Goal: Task Accomplishment & Management: Manage account settings

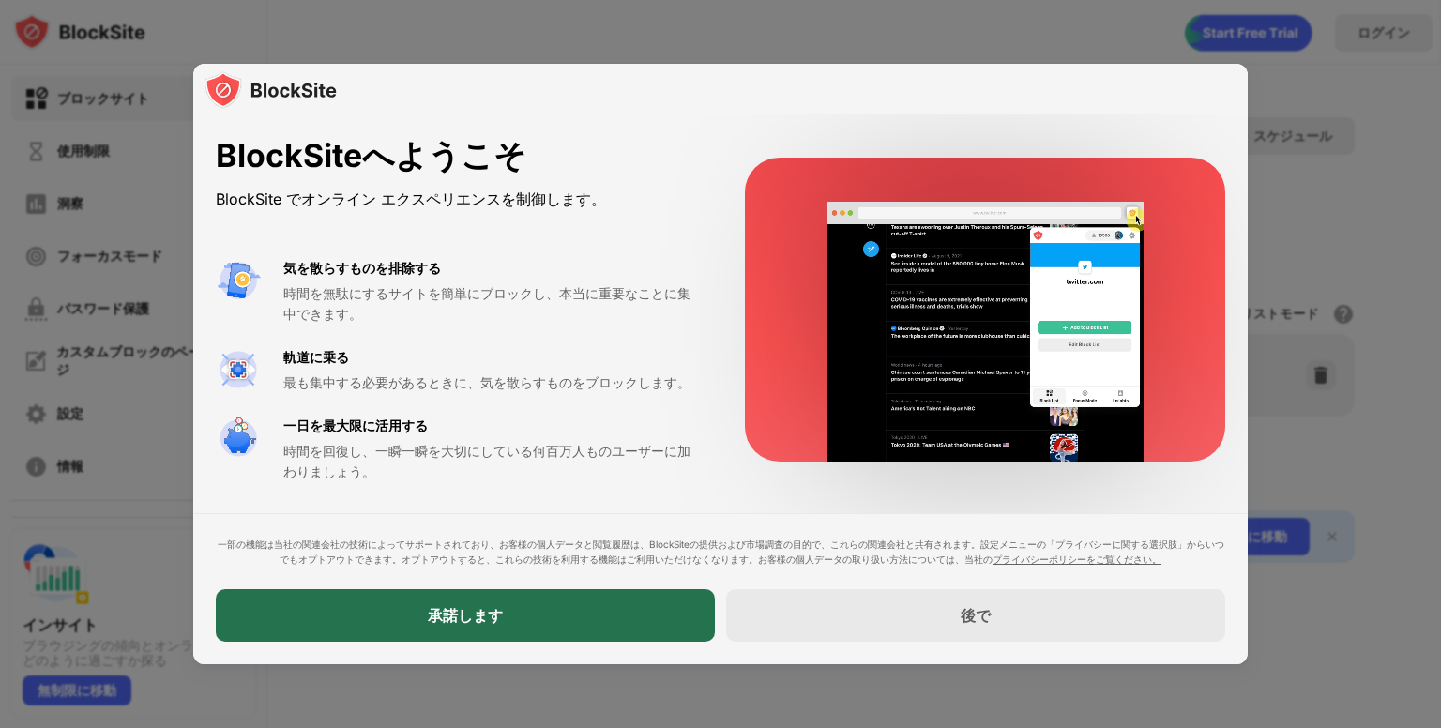
click at [624, 609] on div "承諾します" at bounding box center [465, 615] width 499 height 53
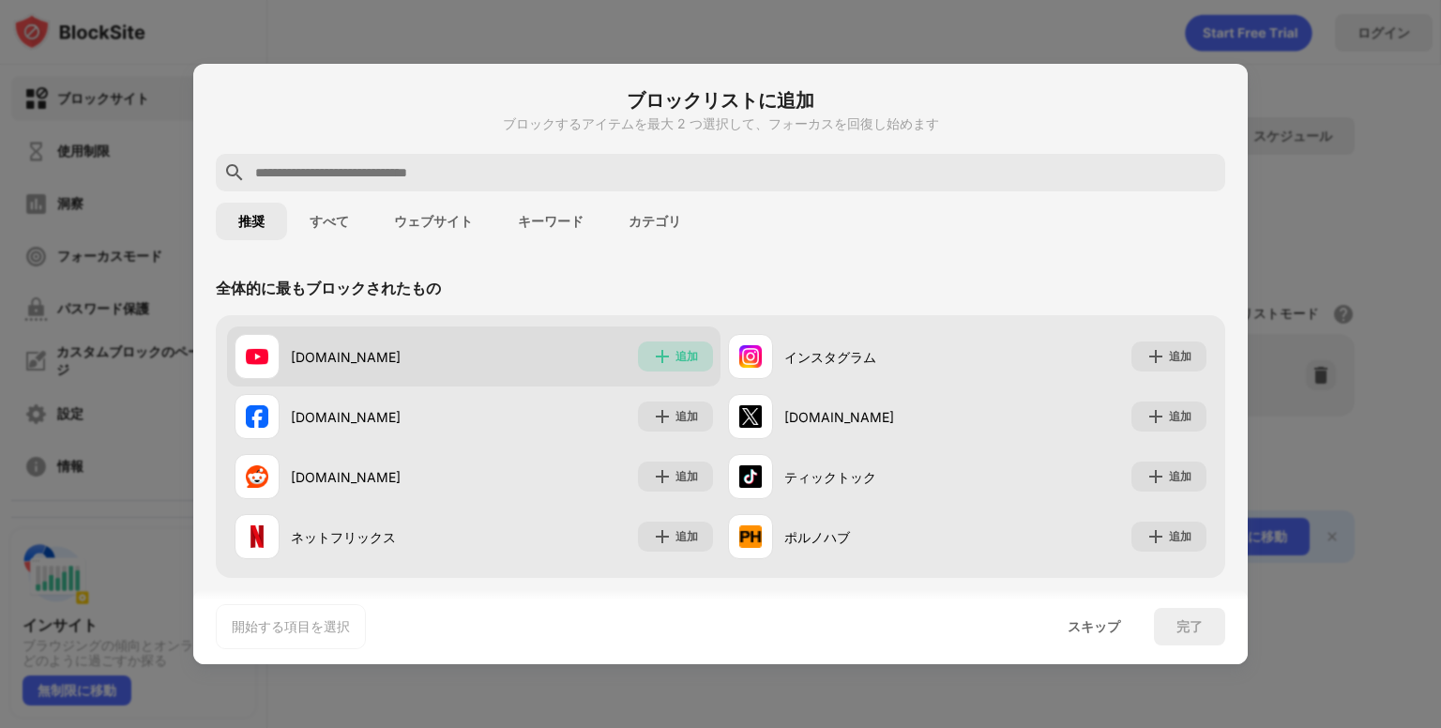
click at [666, 358] on div "追加" at bounding box center [675, 357] width 75 height 30
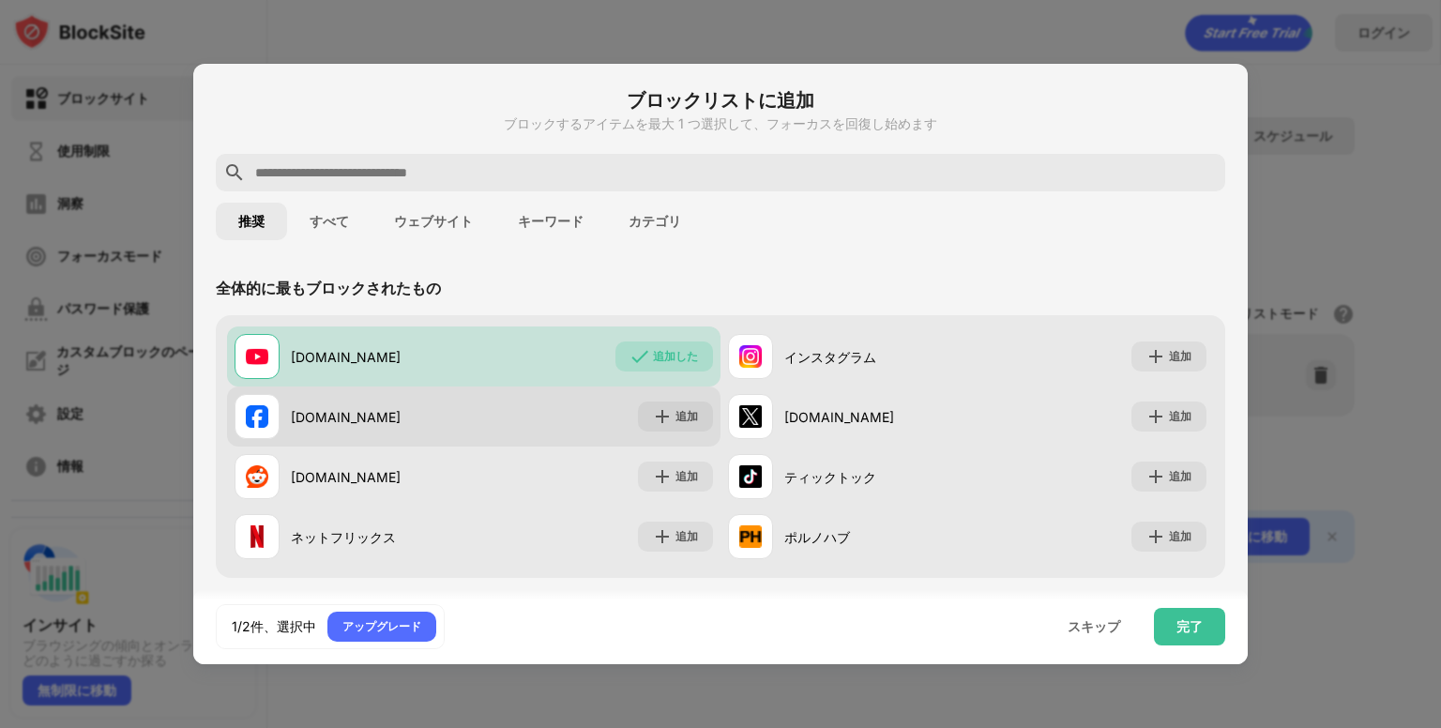
scroll to position [94, 0]
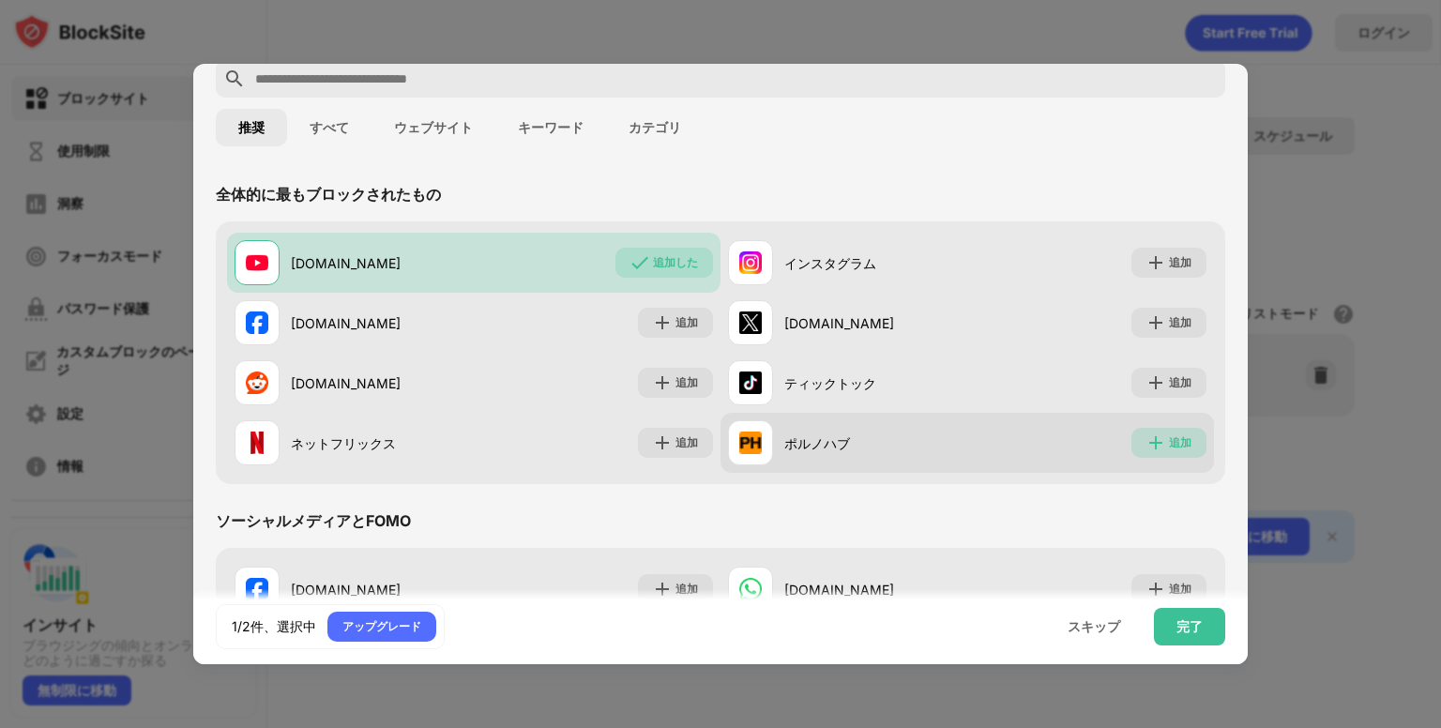
click at [1147, 436] on img at bounding box center [1156, 443] width 19 height 19
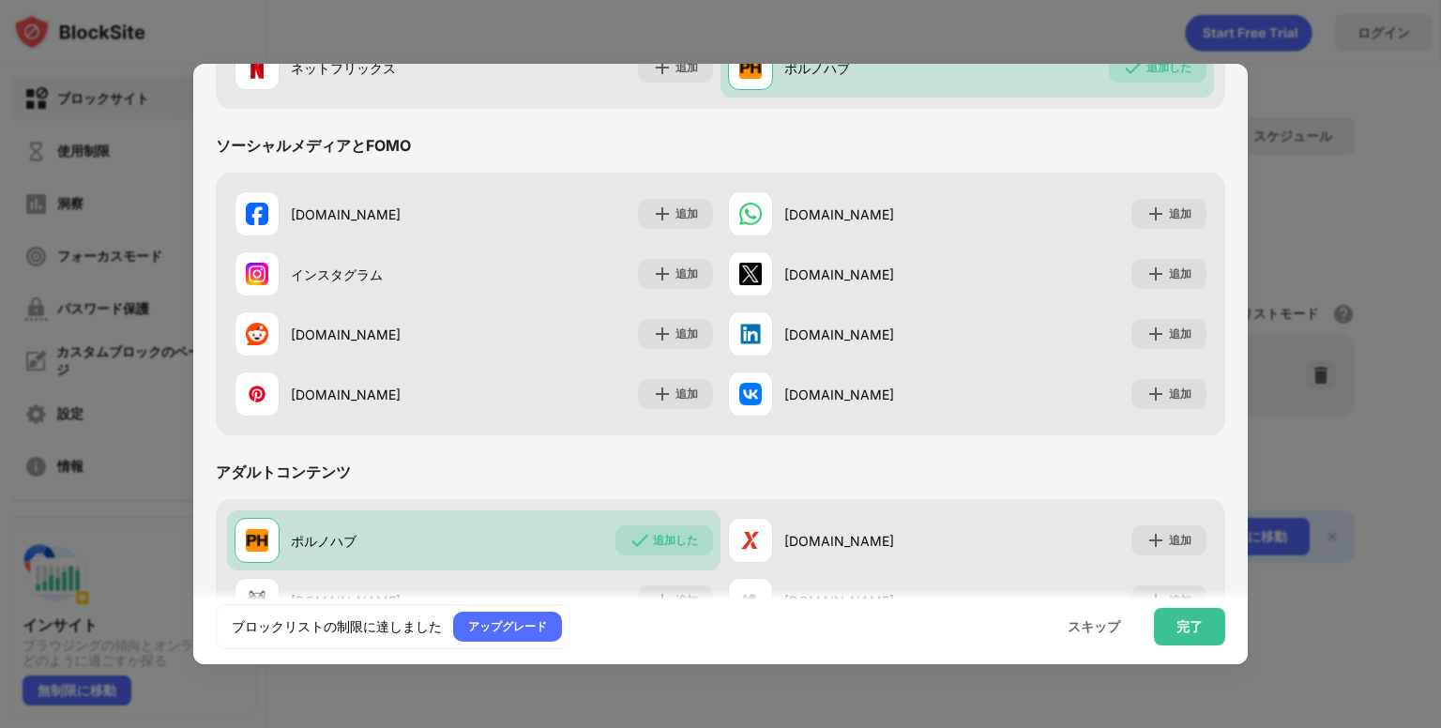
scroll to position [563, 0]
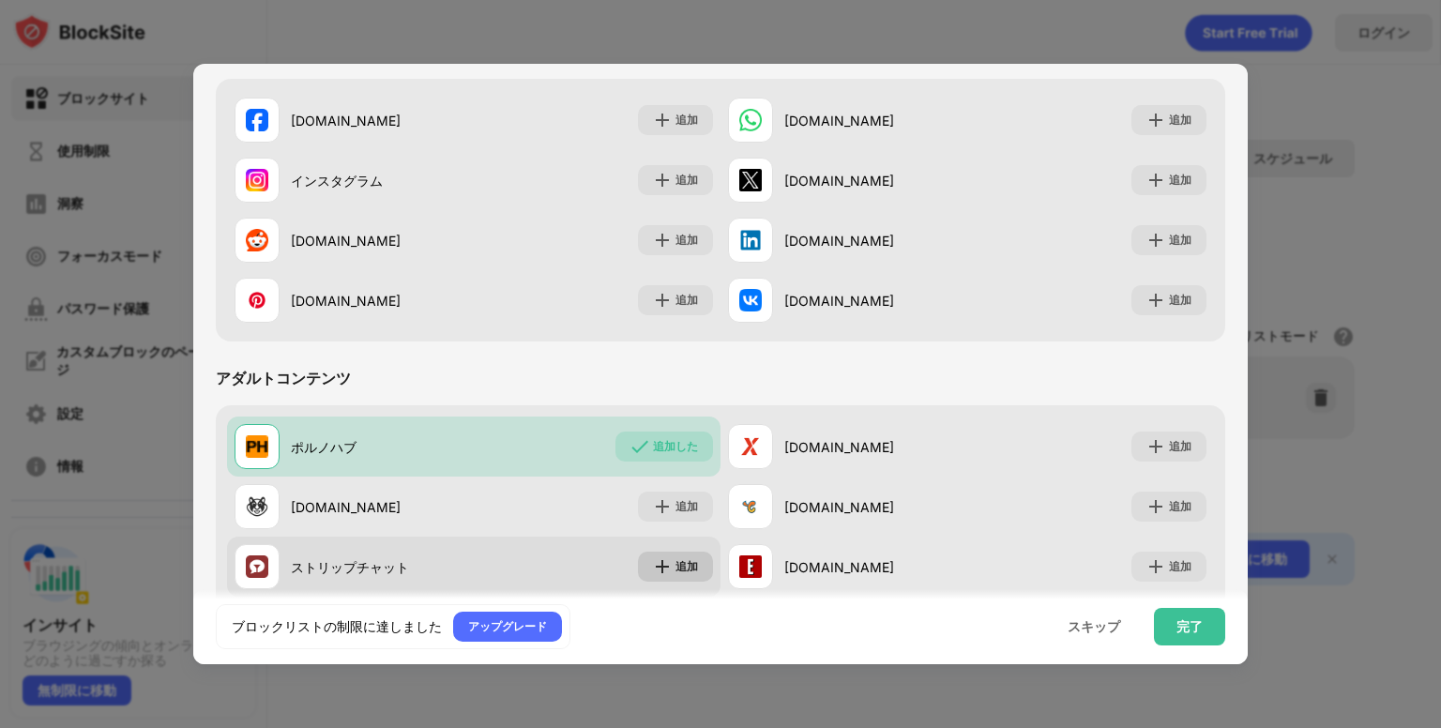
click at [661, 566] on img at bounding box center [662, 566] width 19 height 19
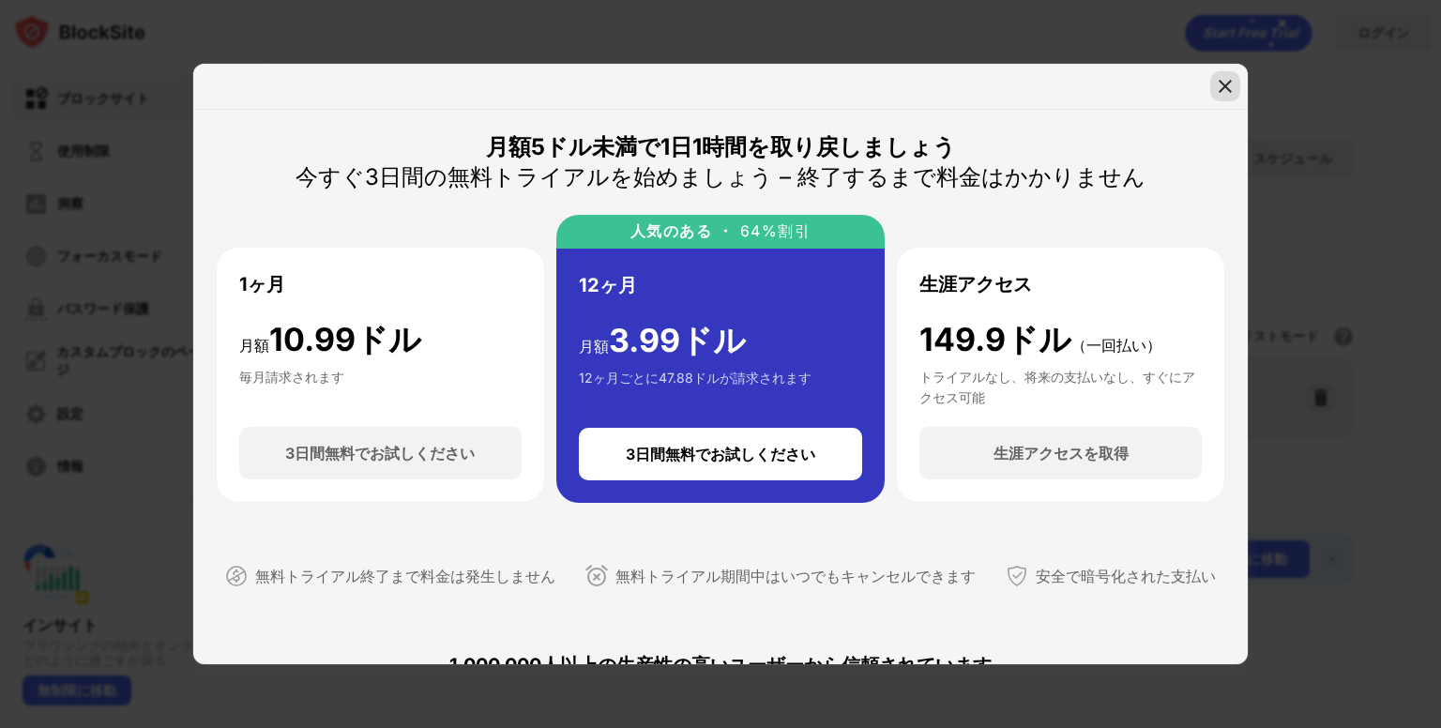
click at [1226, 77] on img at bounding box center [1225, 86] width 19 height 19
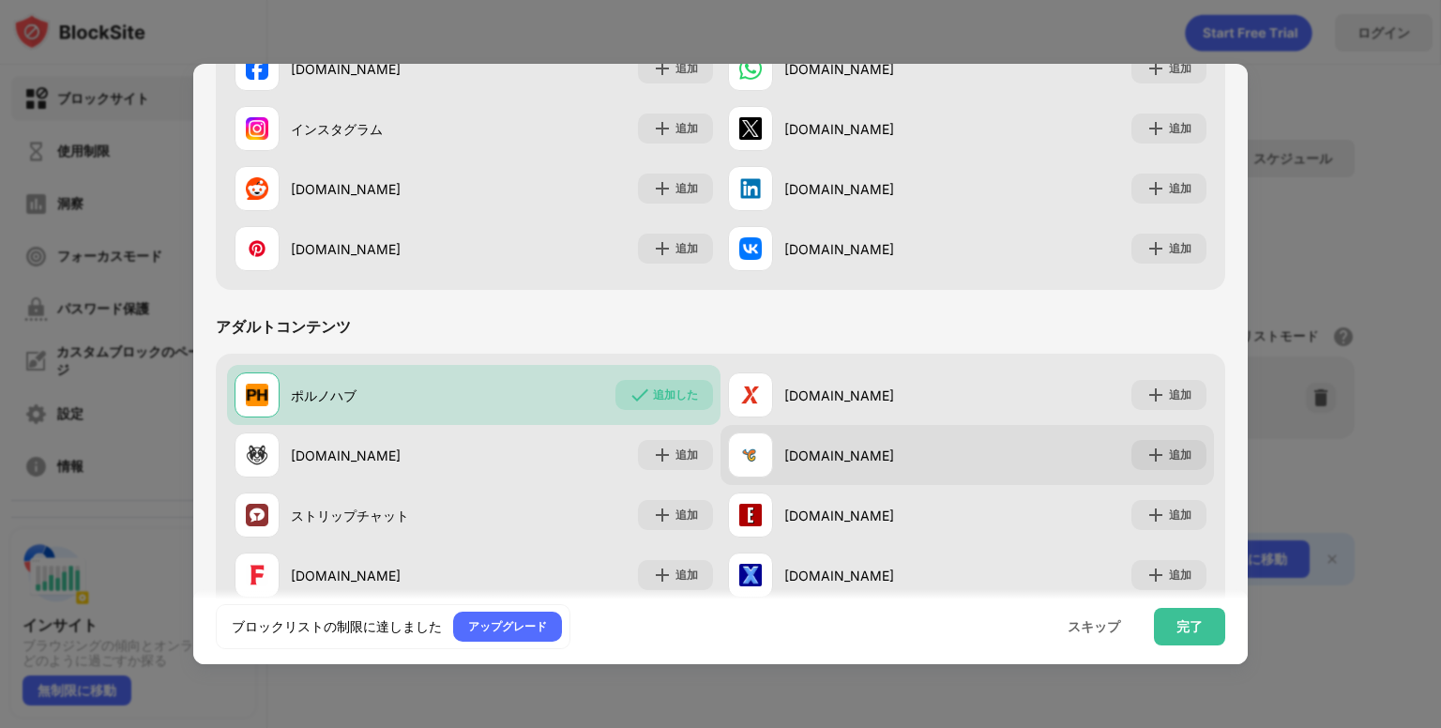
scroll to position [657, 0]
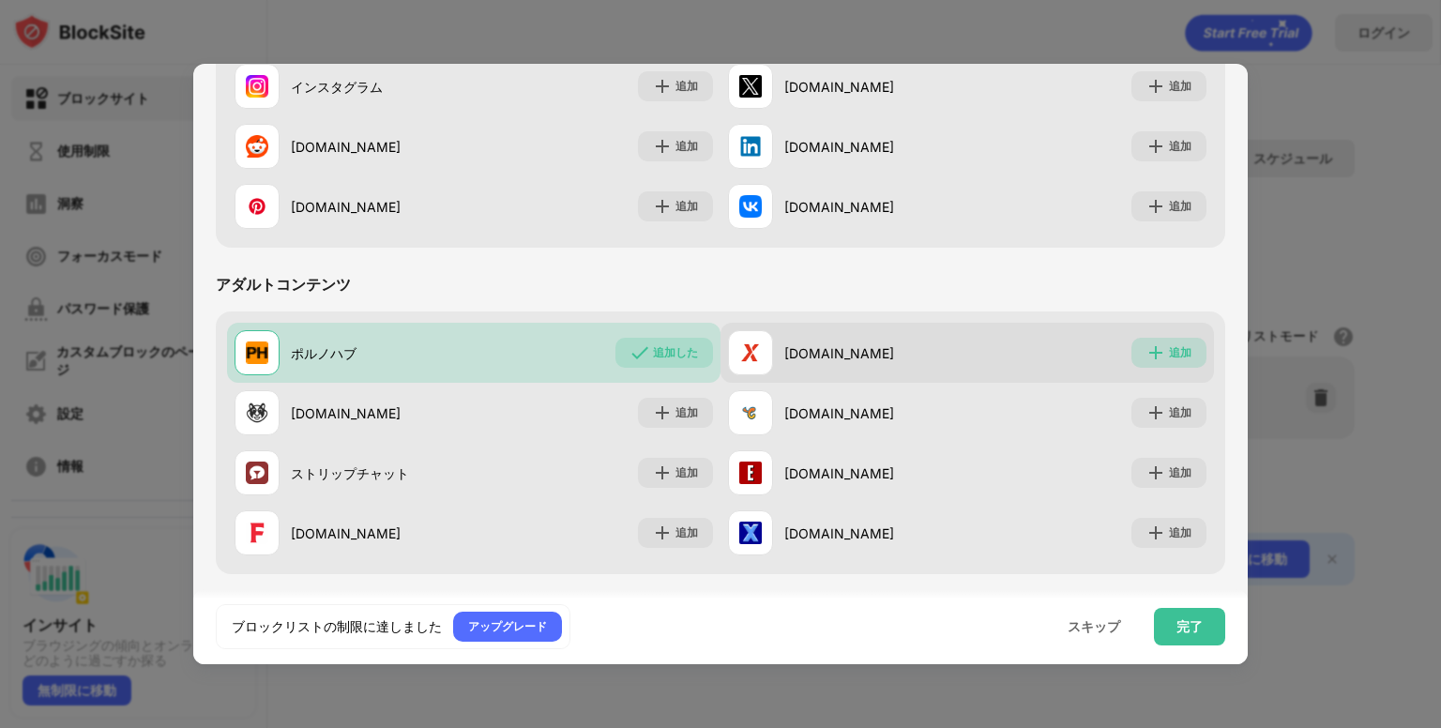
click at [1174, 348] on font "追加" at bounding box center [1180, 352] width 23 height 14
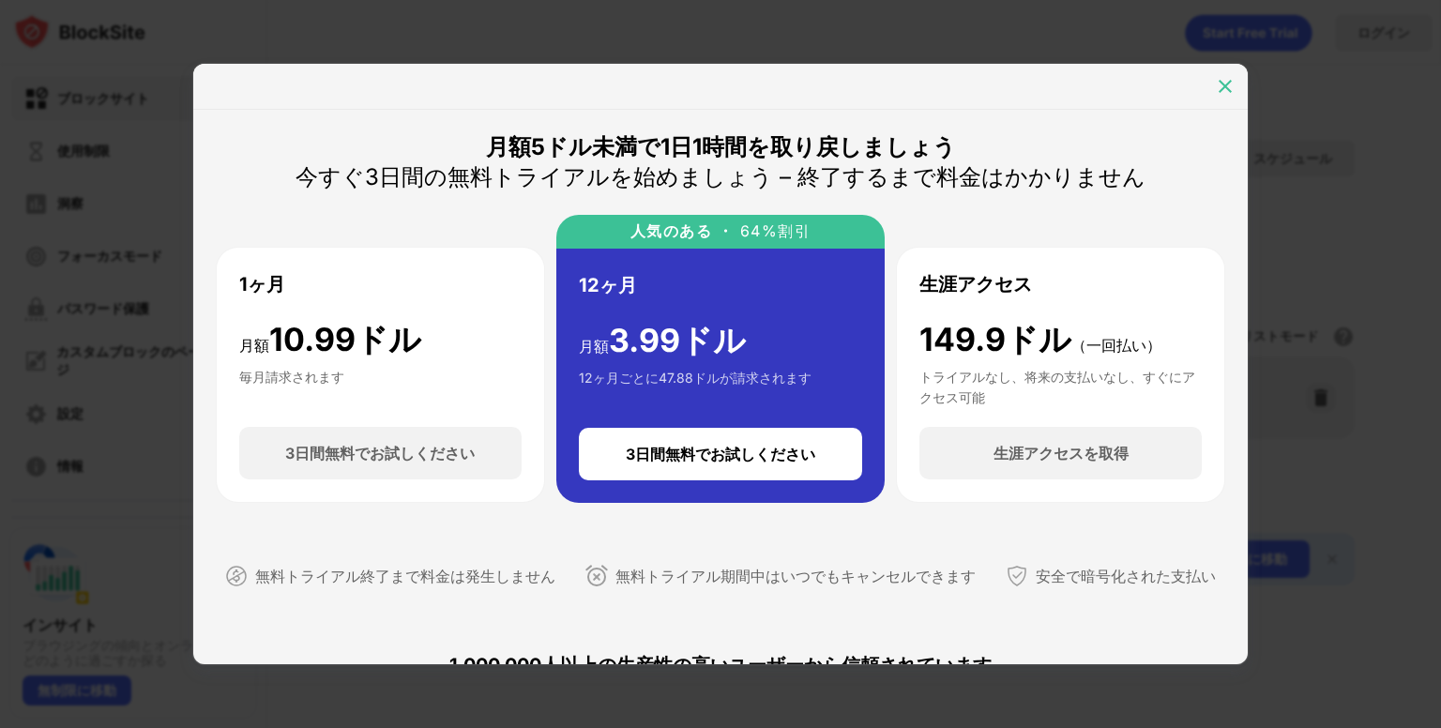
click at [1220, 84] on img at bounding box center [1225, 86] width 19 height 19
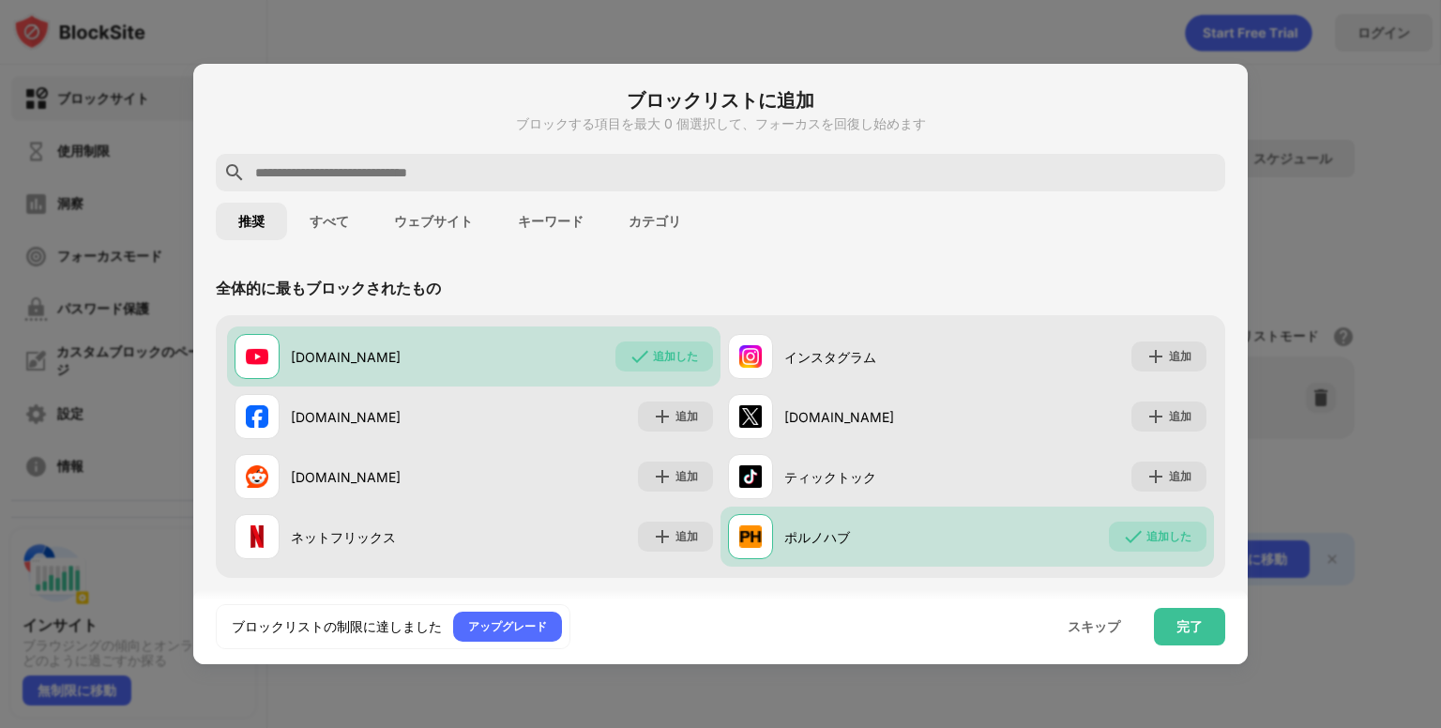
click at [442, 215] on font "ウェブサイト" at bounding box center [433, 221] width 79 height 15
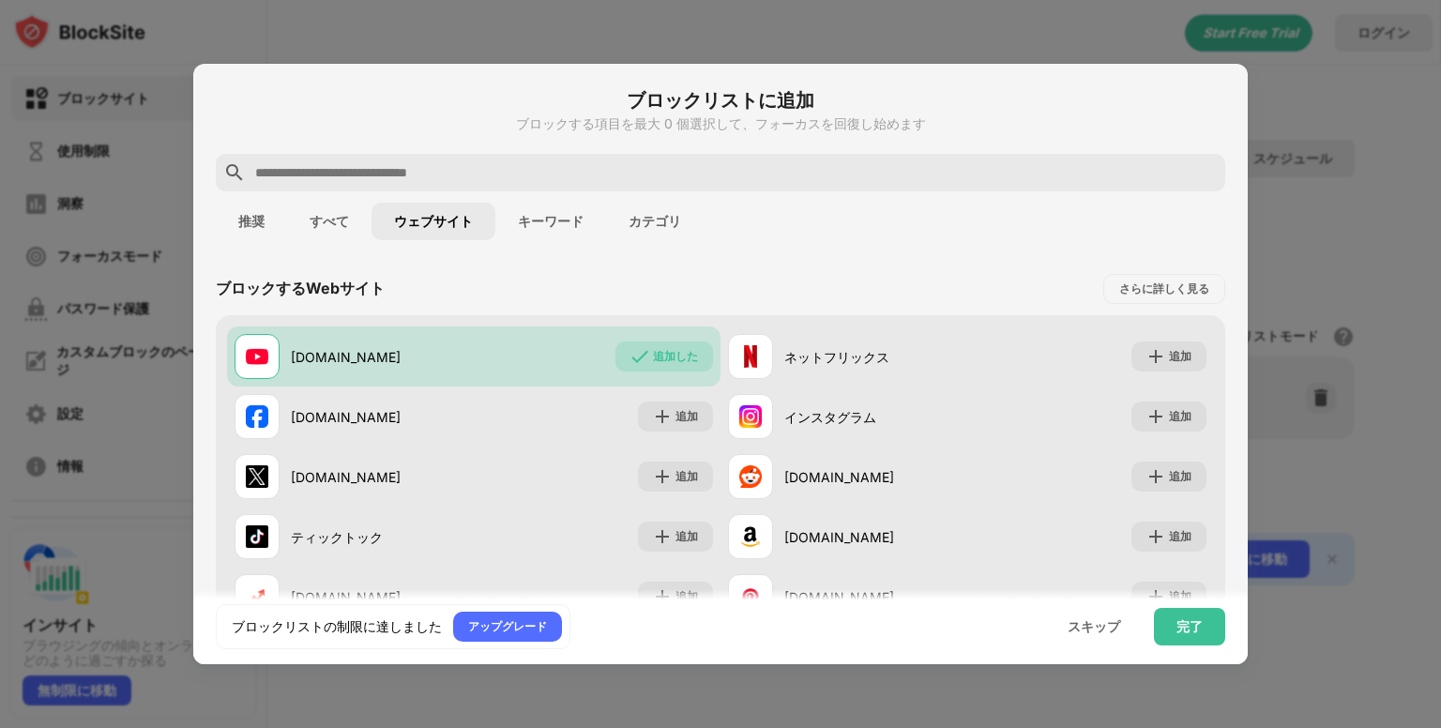
click at [452, 145] on div "ブロックリストに追加 ブロックする項目を最大 0 個選択して、フォーカスを回復し始めます" at bounding box center [721, 120] width 1010 height 68
click at [455, 162] on input "text" at bounding box center [735, 172] width 965 height 23
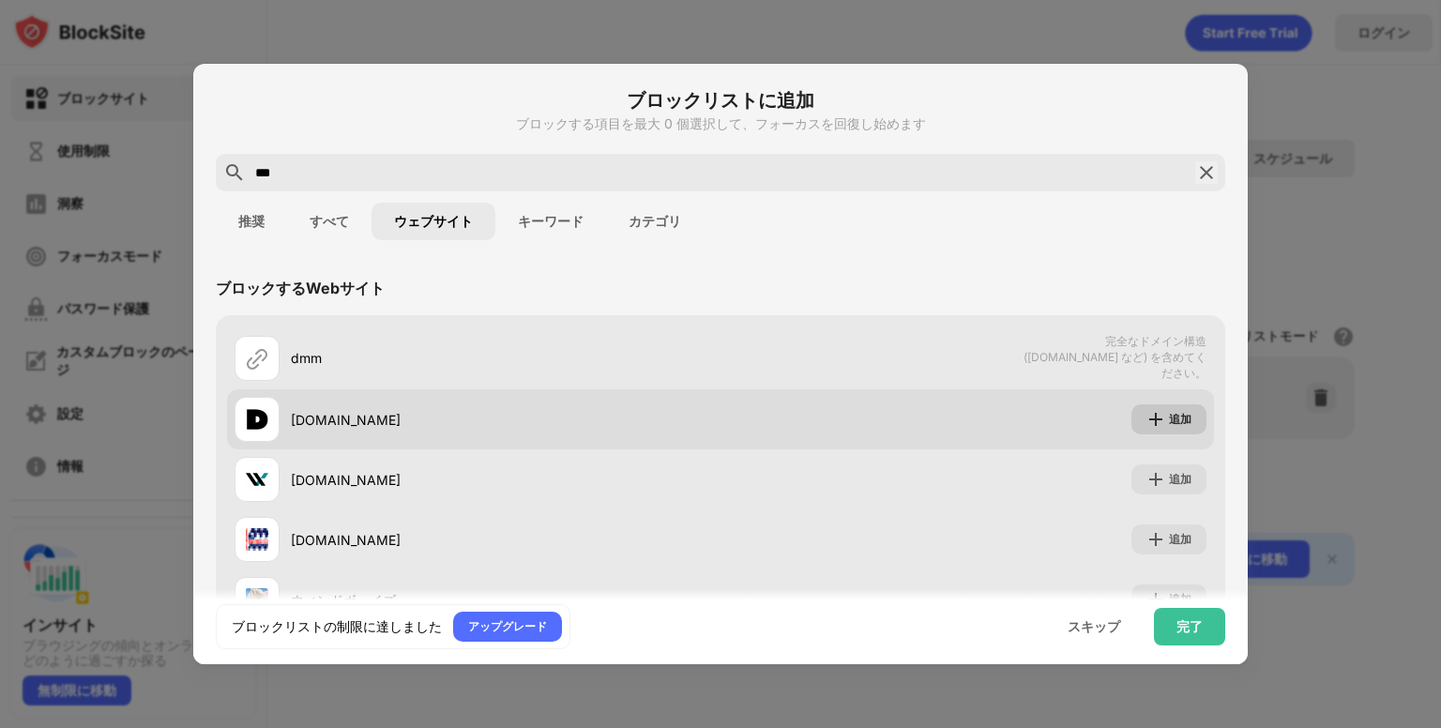
type input "***"
click at [1170, 413] on font "追加" at bounding box center [1180, 419] width 23 height 14
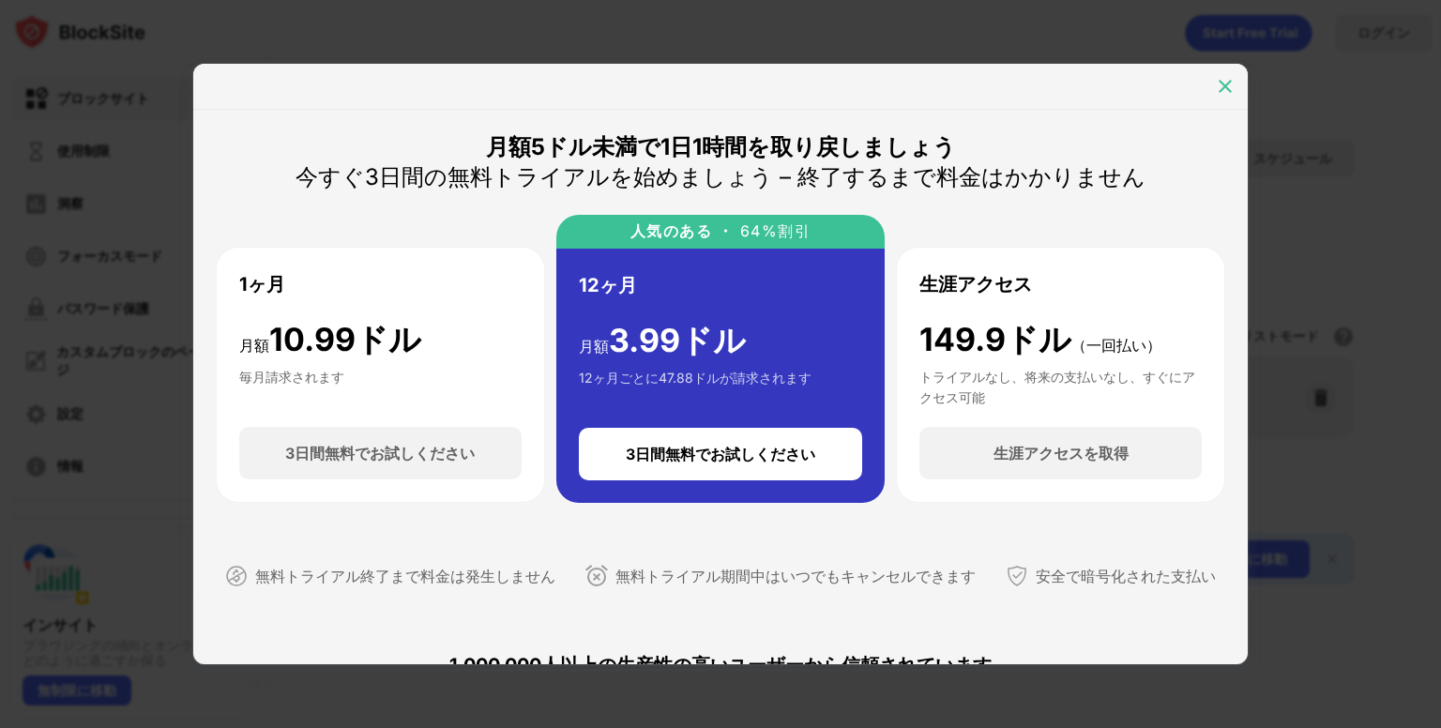
click at [1227, 81] on img at bounding box center [1225, 86] width 19 height 19
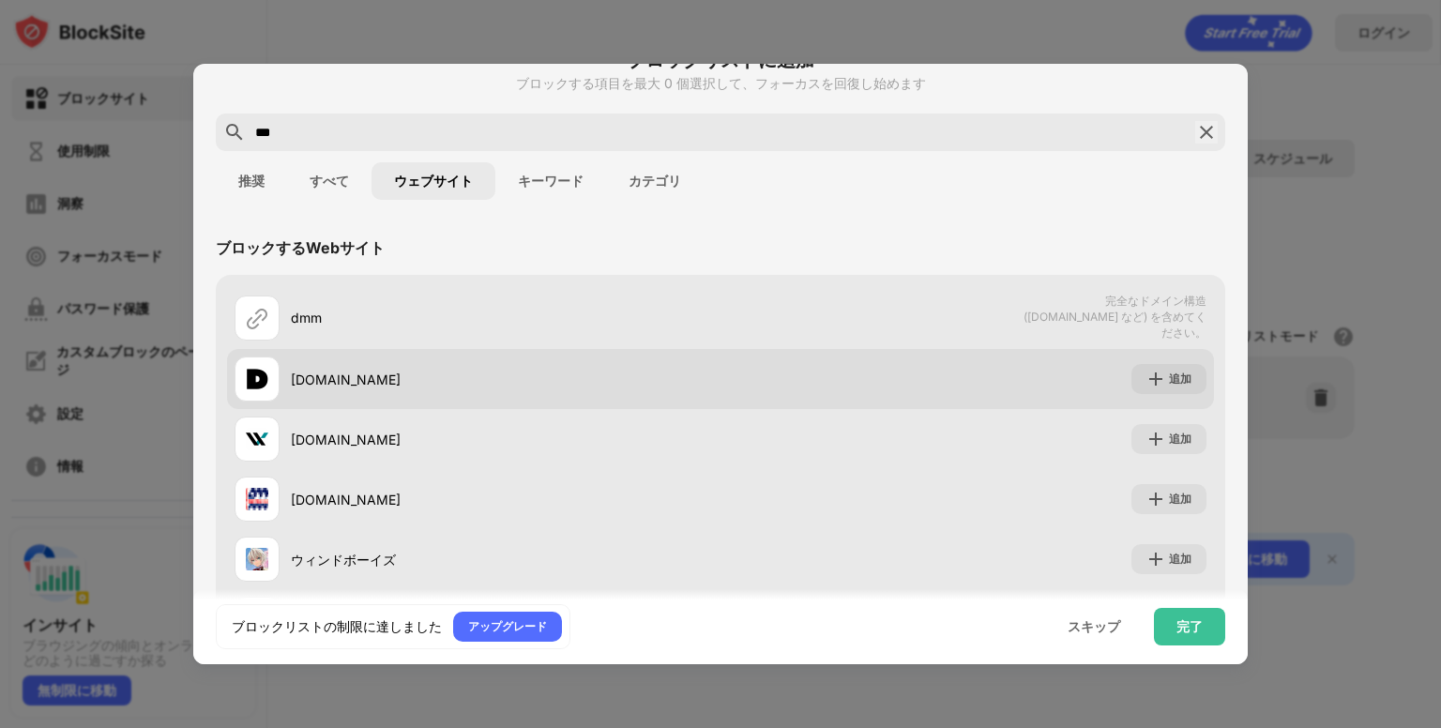
scroll to position [94, 0]
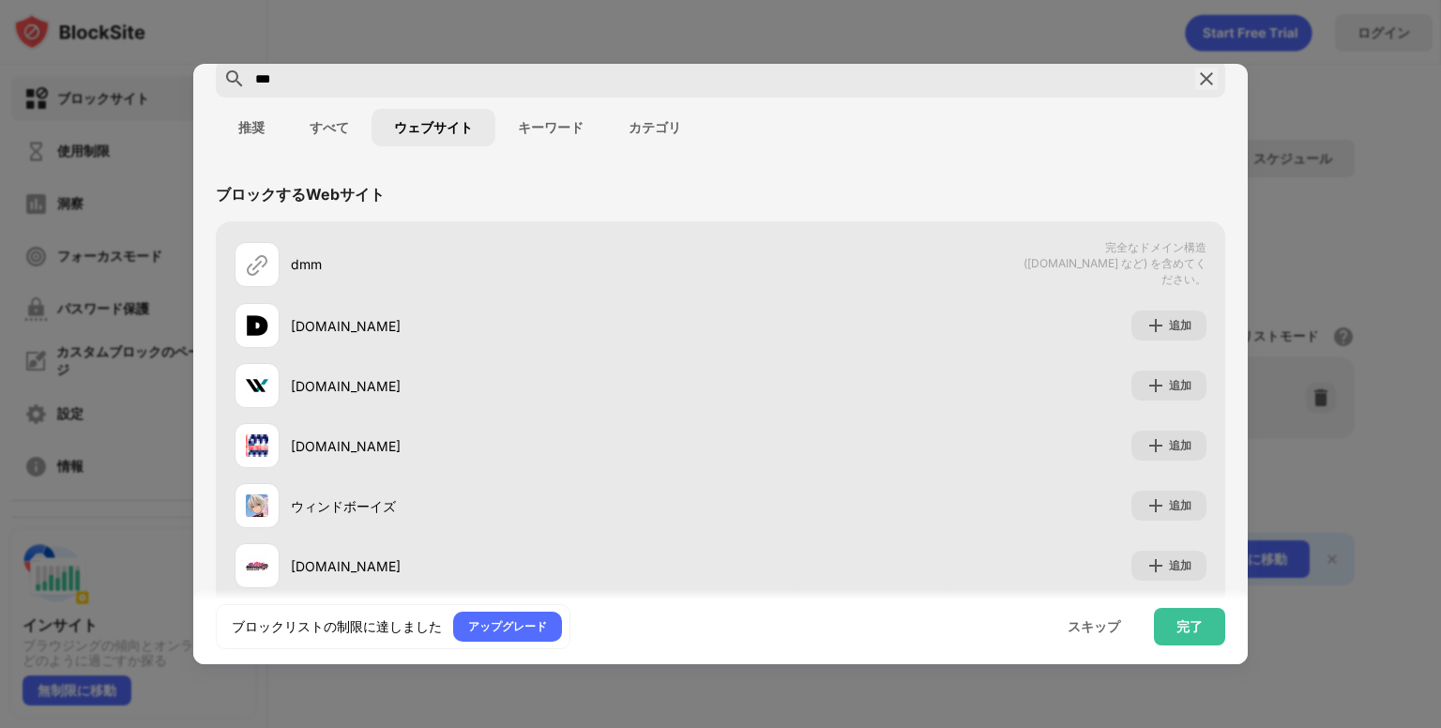
click at [248, 129] on font "推奨" at bounding box center [251, 127] width 26 height 15
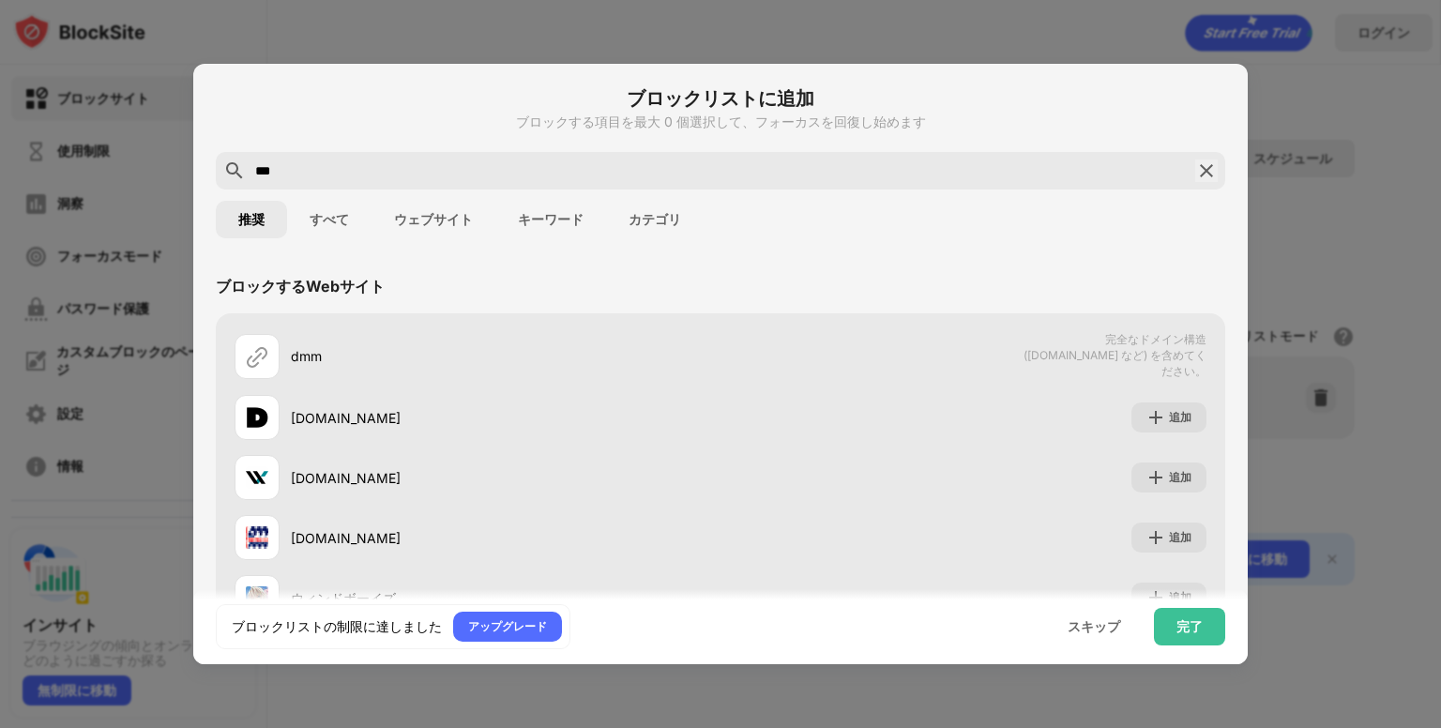
scroll to position [0, 0]
click at [334, 212] on button "すべて" at bounding box center [329, 222] width 84 height 38
click at [235, 220] on button "推奨" at bounding box center [251, 222] width 71 height 38
click at [1200, 618] on font "完了" at bounding box center [1190, 626] width 26 height 16
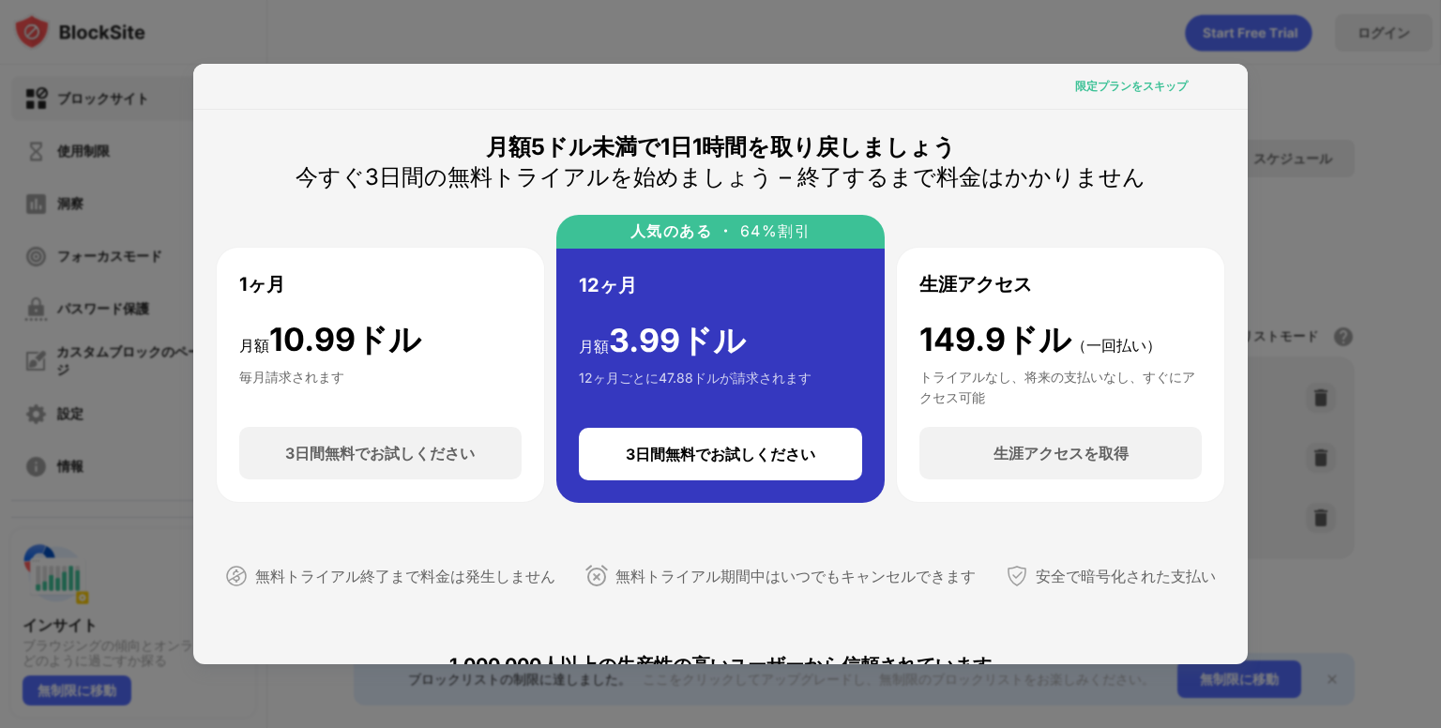
click at [1116, 87] on font "限定プランをスキップ" at bounding box center [1131, 86] width 113 height 14
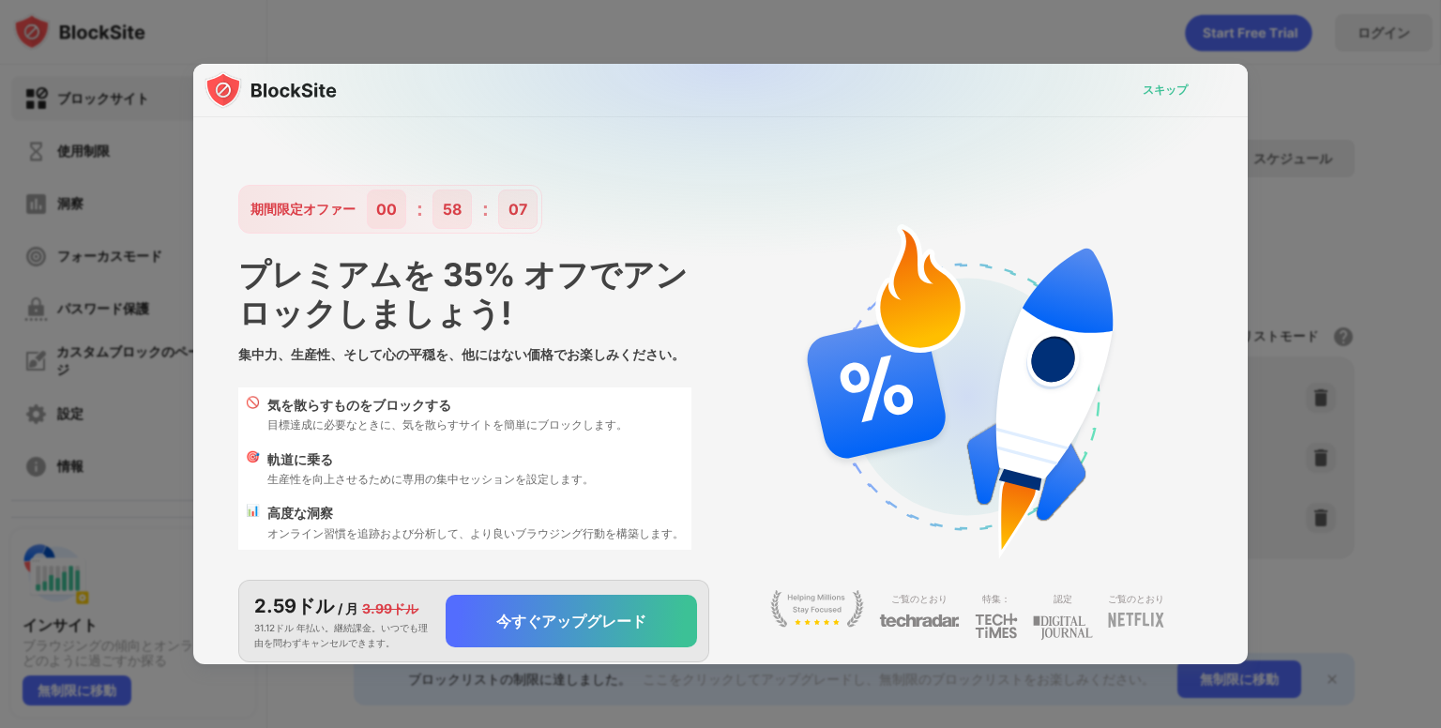
click at [1144, 94] on font "スキップ" at bounding box center [1165, 90] width 45 height 14
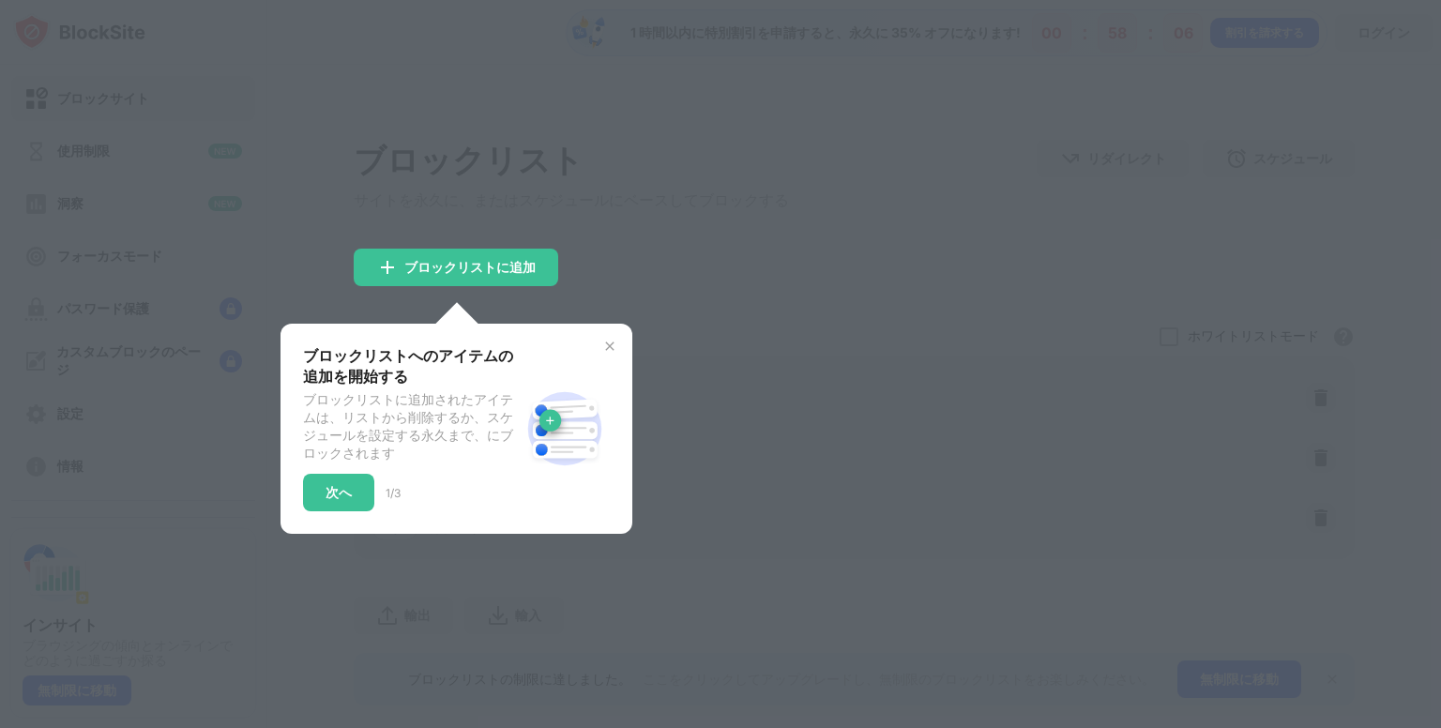
click at [648, 249] on div at bounding box center [720, 364] width 1441 height 728
click at [604, 346] on img at bounding box center [609, 346] width 15 height 15
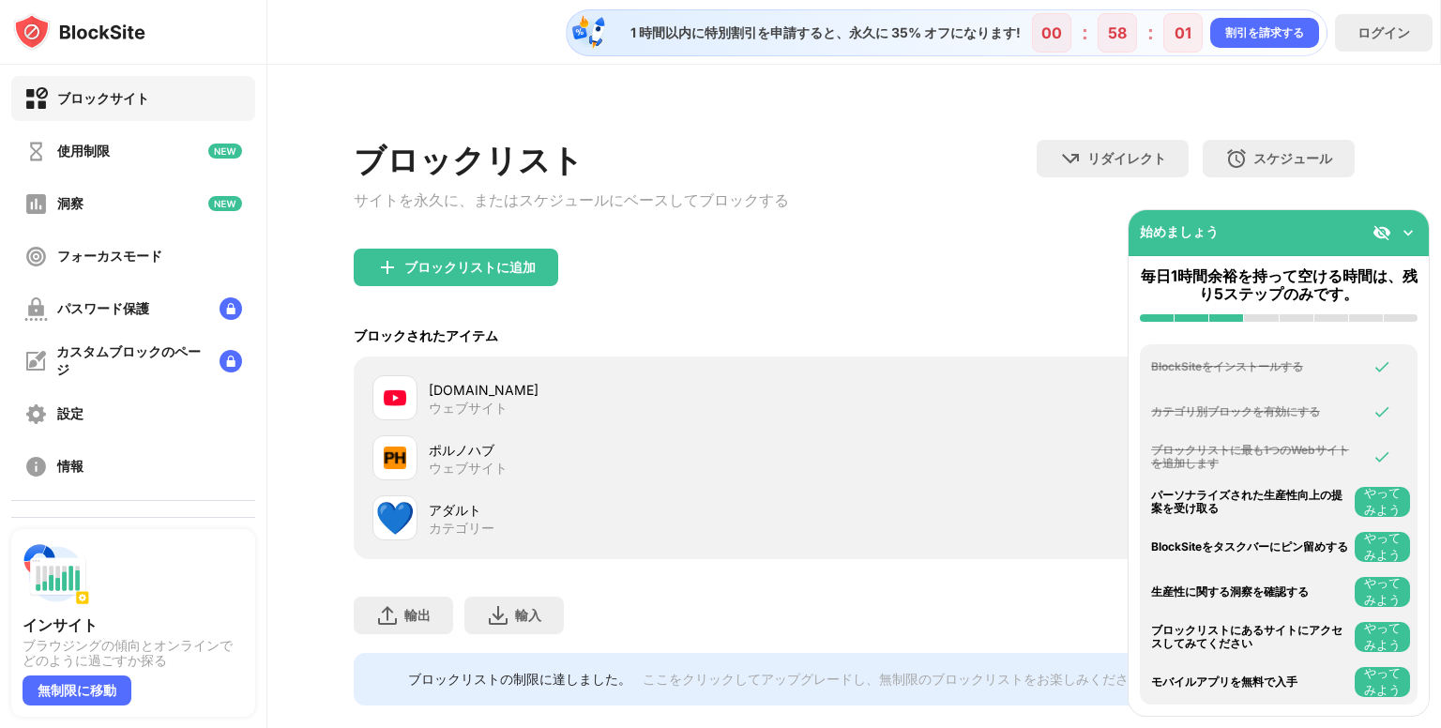
click at [537, 417] on div "[DOMAIN_NAME] ウェブサイト" at bounding box center [641, 398] width 425 height 37
click at [544, 391] on div "[DOMAIN_NAME]" at bounding box center [641, 390] width 425 height 20
drag, startPoint x: 1411, startPoint y: 228, endPoint x: 1434, endPoint y: 241, distance: 26.1
click at [1413, 230] on img at bounding box center [1408, 232] width 19 height 19
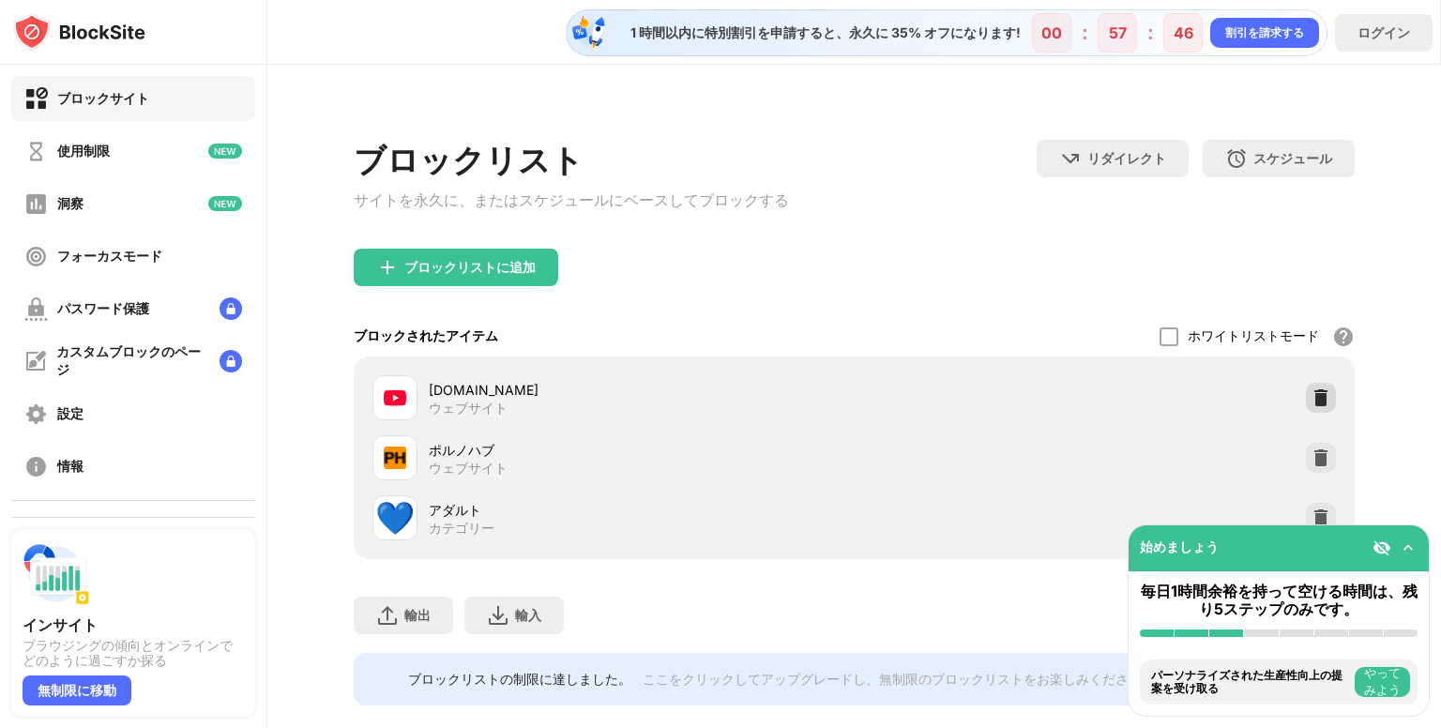
click at [1314, 399] on img at bounding box center [1321, 397] width 19 height 19
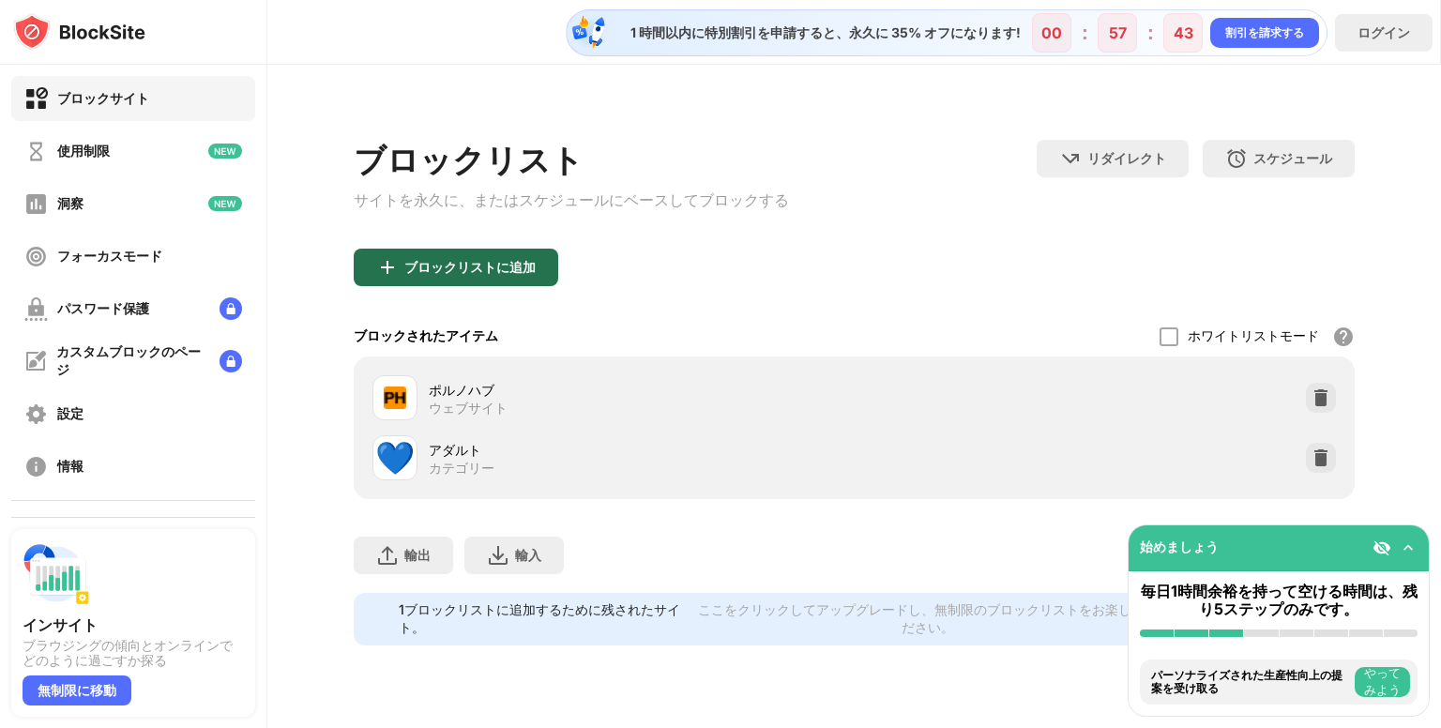
click at [496, 271] on font "ブロックリストに追加" at bounding box center [469, 267] width 131 height 16
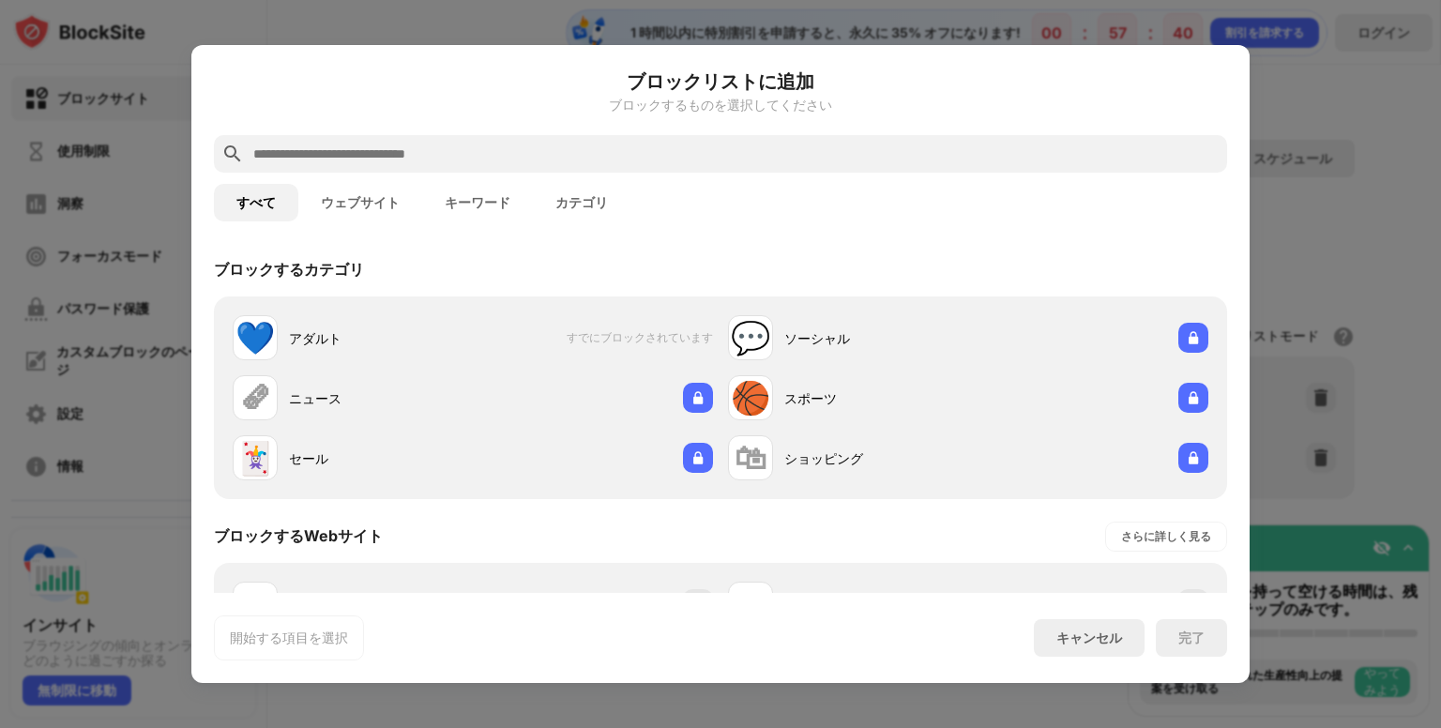
click at [364, 201] on font "ウェブサイト" at bounding box center [360, 202] width 79 height 15
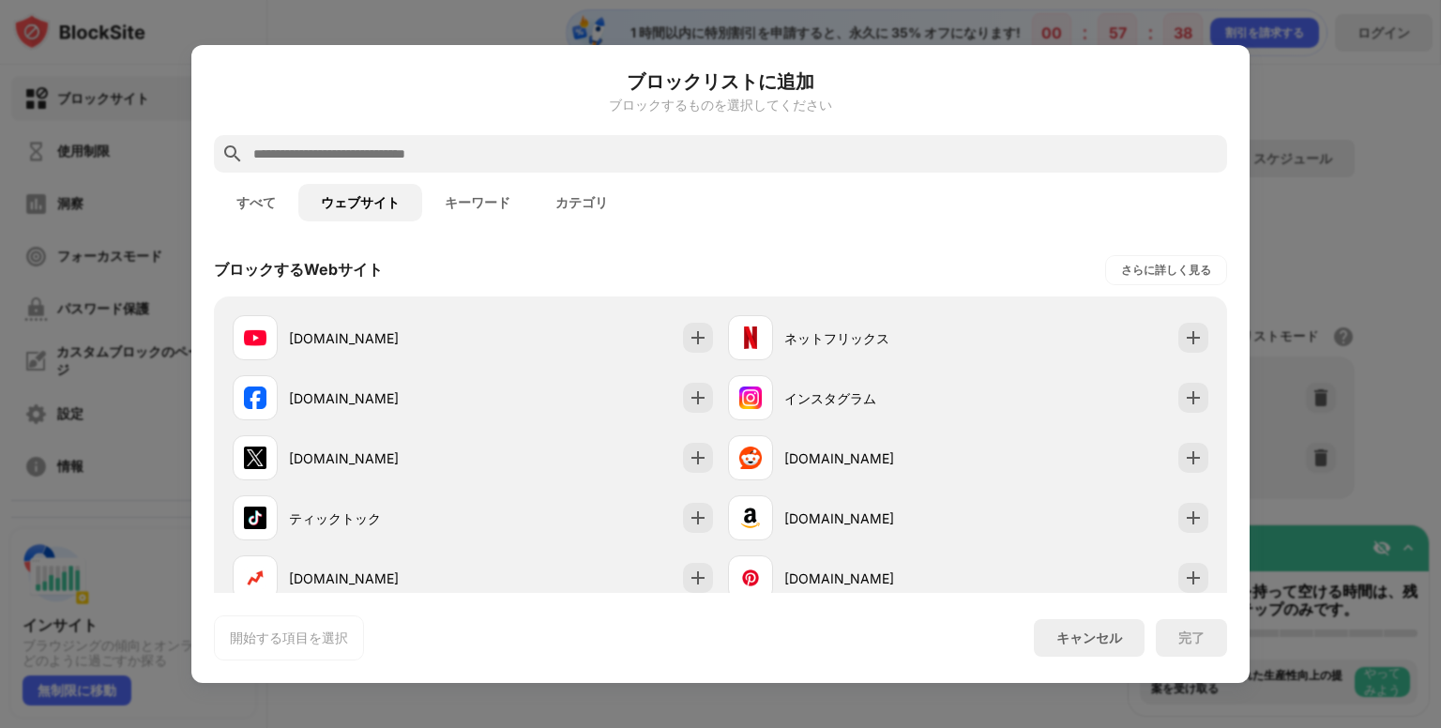
click at [535, 159] on input "text" at bounding box center [735, 154] width 968 height 23
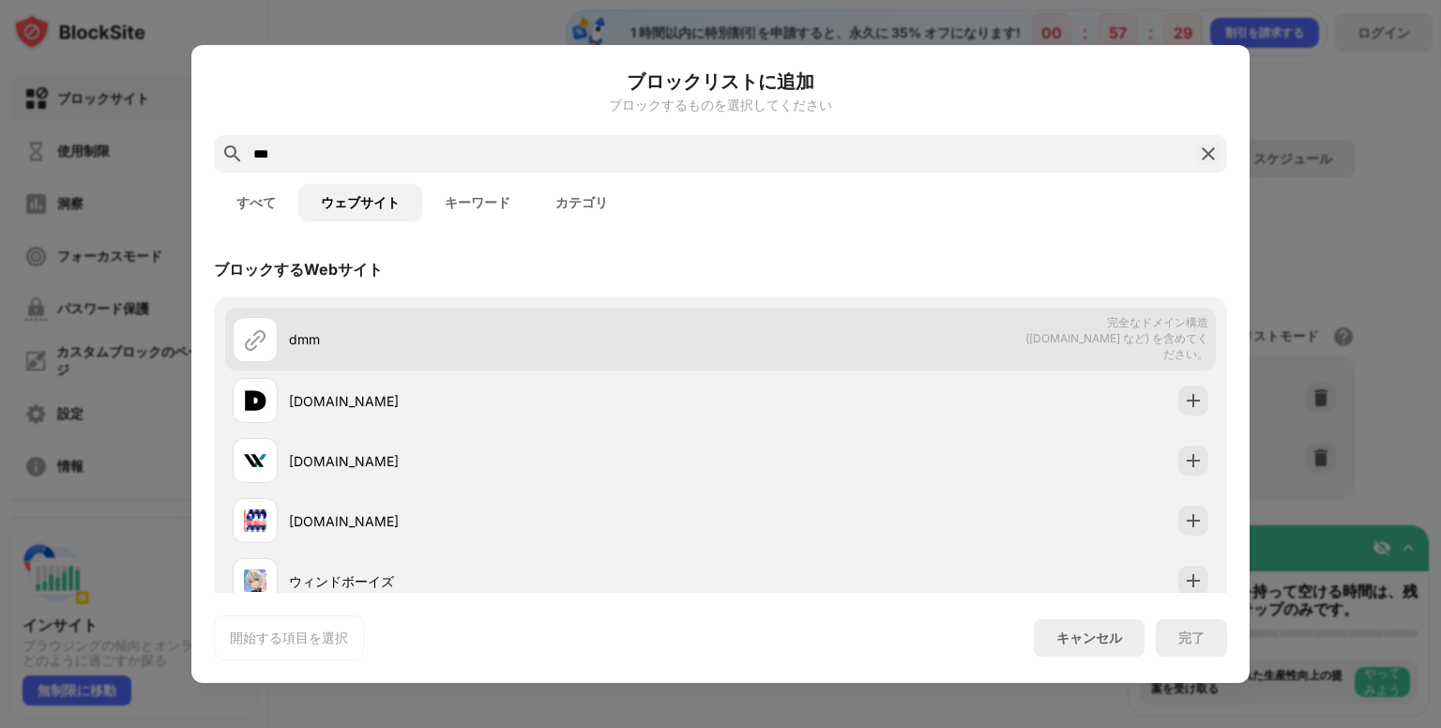
type input "***"
click at [1165, 332] on font "完全なドメイン構造 ([DOMAIN_NAME] など) を含めてください。" at bounding box center [1117, 338] width 183 height 46
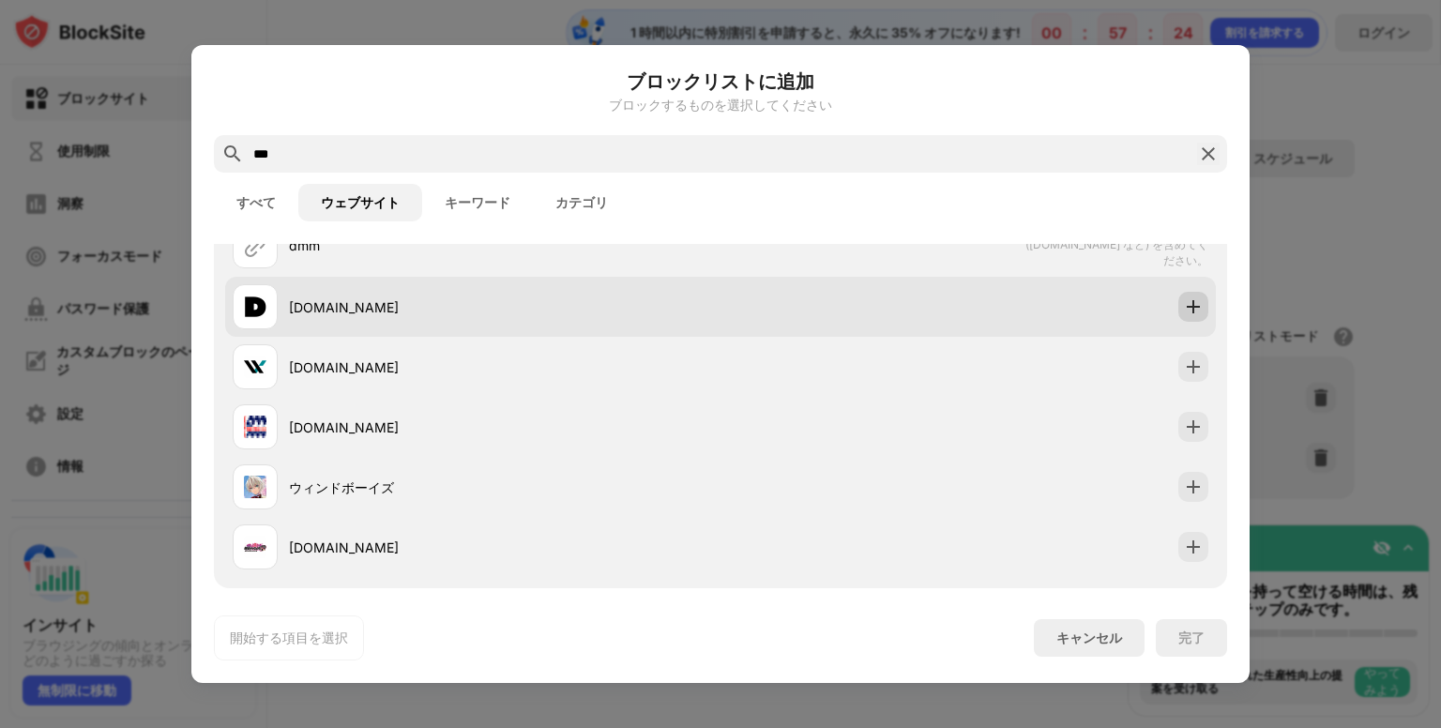
click at [1184, 303] on img at bounding box center [1193, 306] width 19 height 19
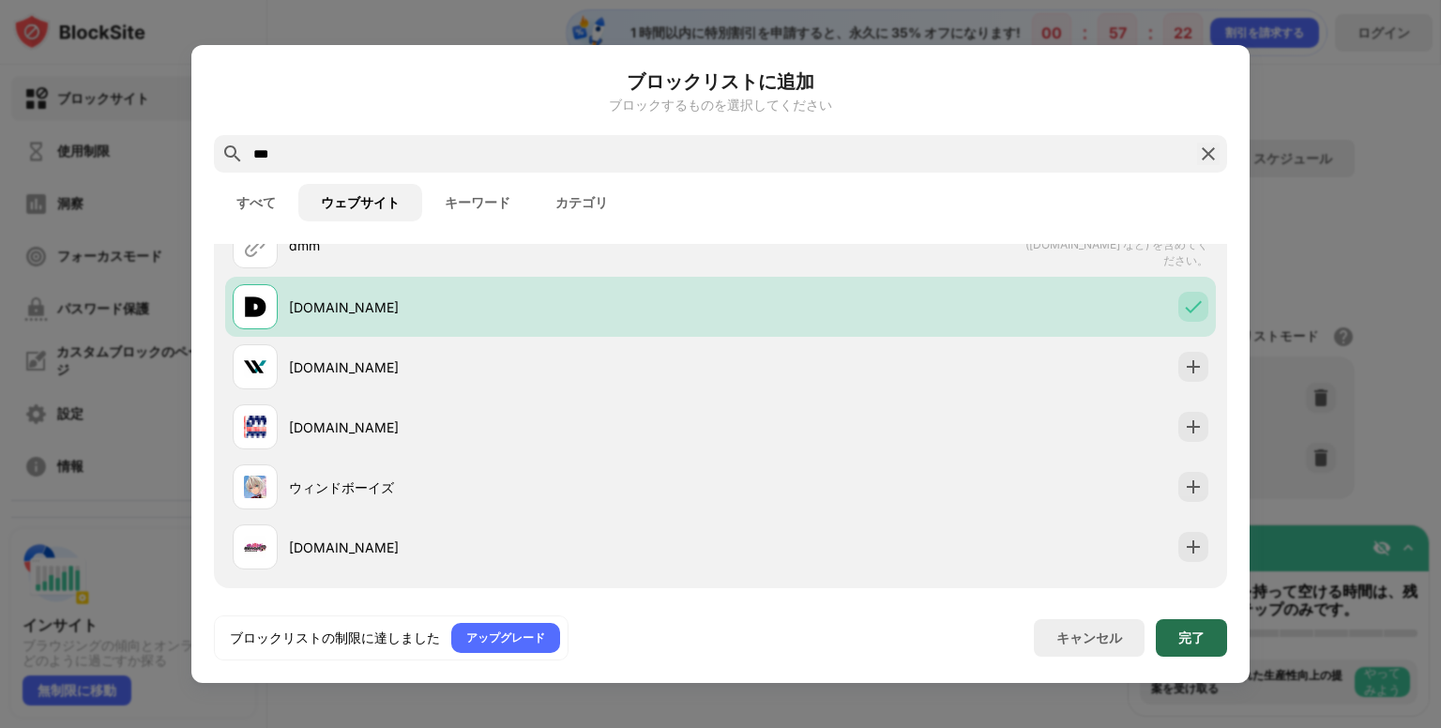
click at [1165, 639] on div "完了" at bounding box center [1191, 638] width 71 height 38
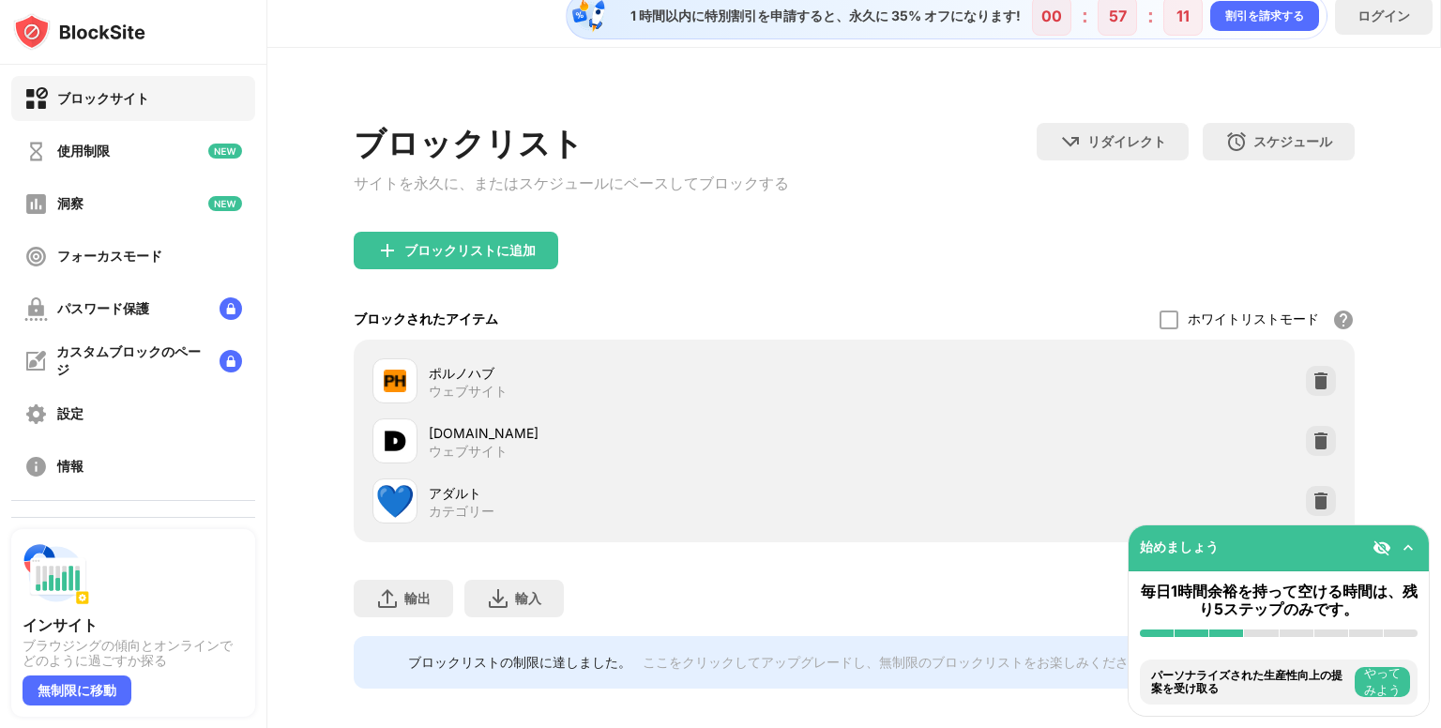
scroll to position [0, 0]
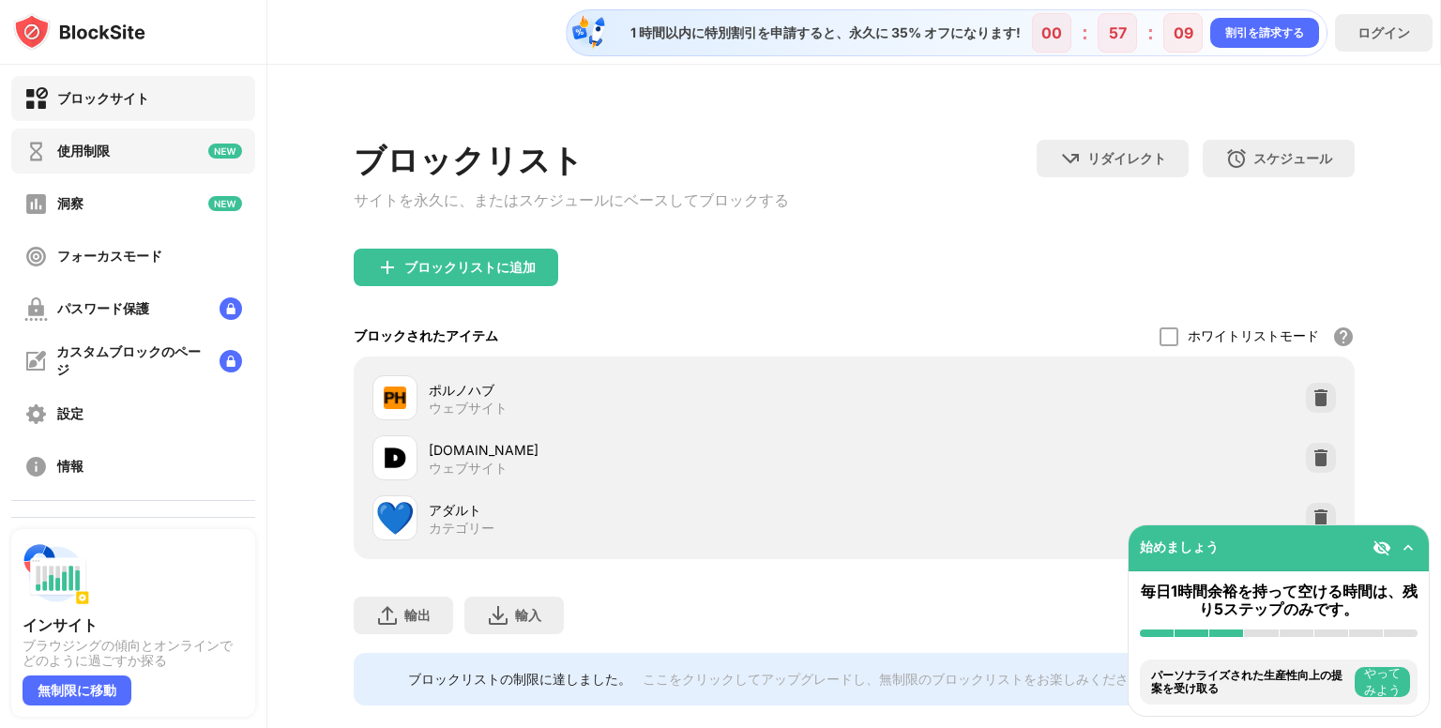
click at [68, 159] on font "使用制限" at bounding box center [83, 151] width 53 height 16
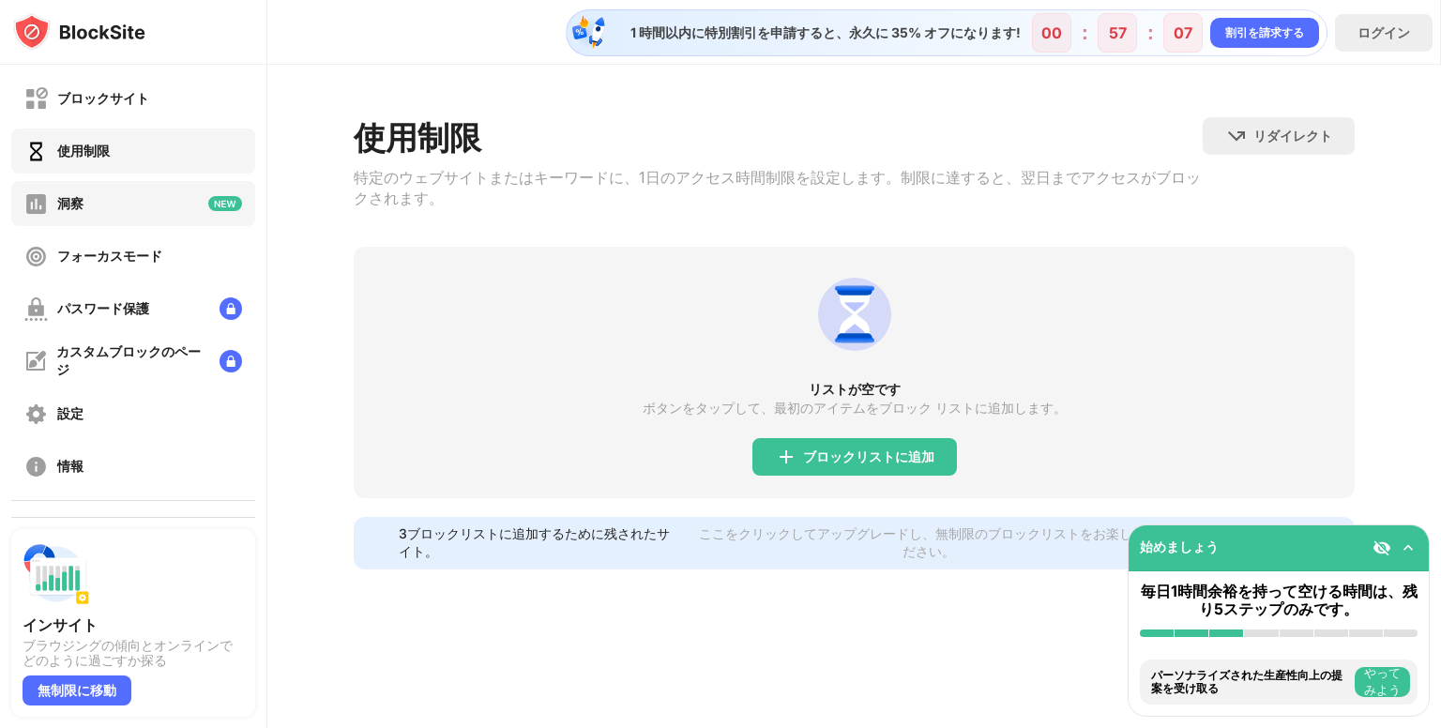
click at [84, 207] on div "洞察" at bounding box center [133, 203] width 244 height 45
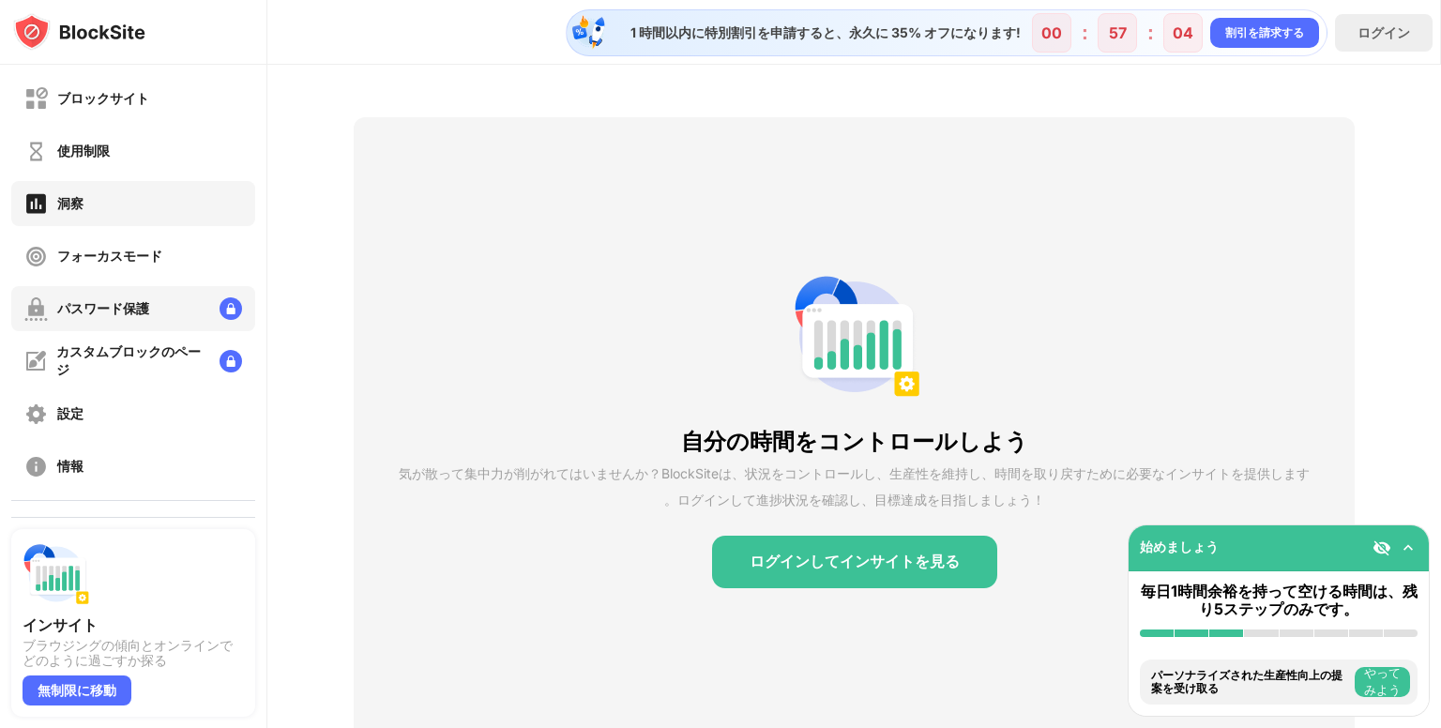
click at [127, 297] on div "パスワード保護" at bounding box center [86, 308] width 125 height 23
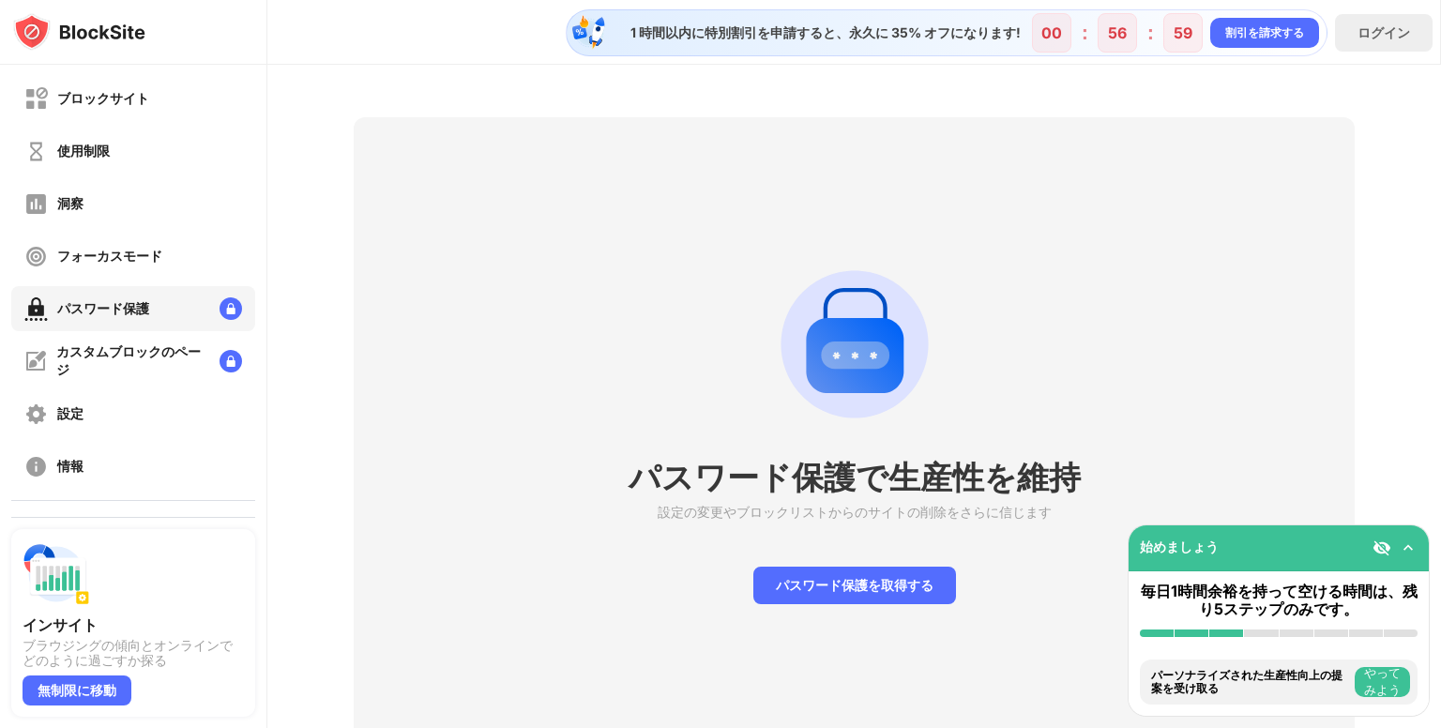
click at [102, 34] on img at bounding box center [79, 32] width 132 height 38
